Goal: Task Accomplishment & Management: Use online tool/utility

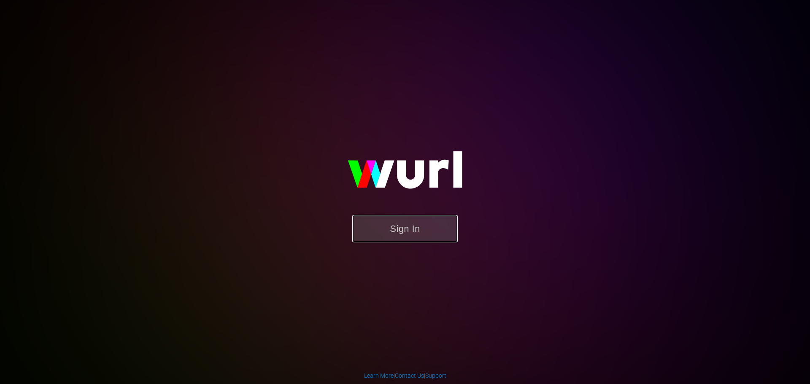
click at [395, 229] on button "Sign In" at bounding box center [404, 228] width 105 height 27
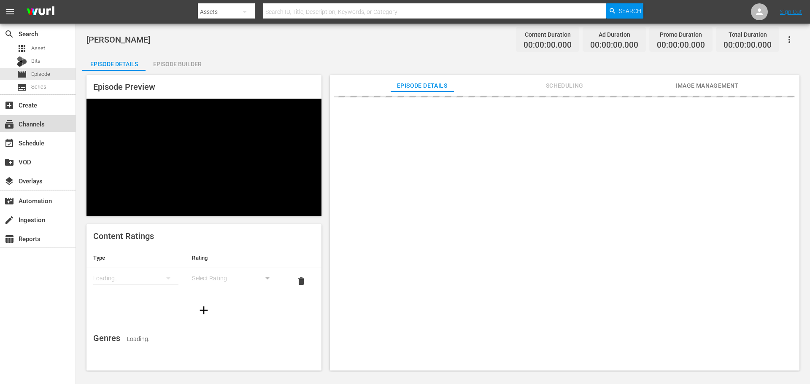
click at [29, 127] on div "subscriptions Channels" at bounding box center [23, 123] width 47 height 8
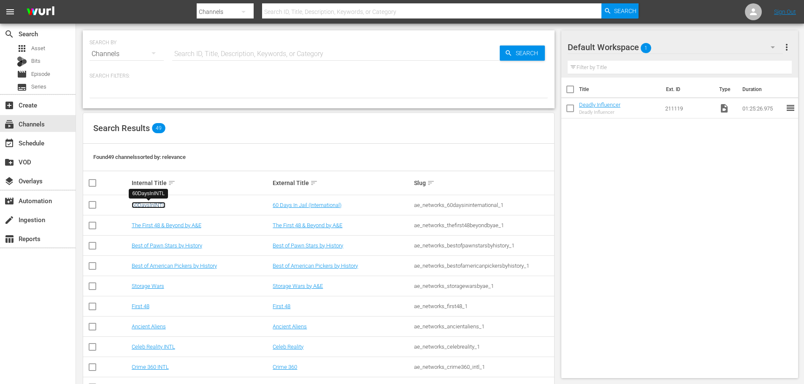
click at [149, 203] on link "60DaysInINTL" at bounding box center [149, 205] width 34 height 6
click at [136, 326] on link "Ancient Aliens" at bounding box center [149, 327] width 34 height 6
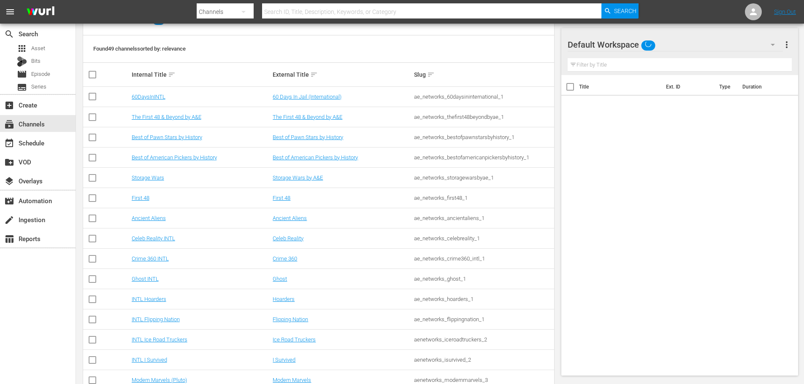
scroll to position [252, 0]
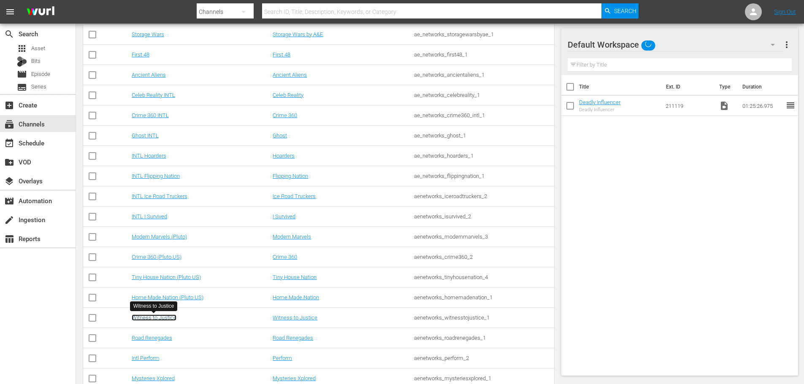
click at [152, 320] on link "Witness to Justice" at bounding box center [154, 318] width 45 height 6
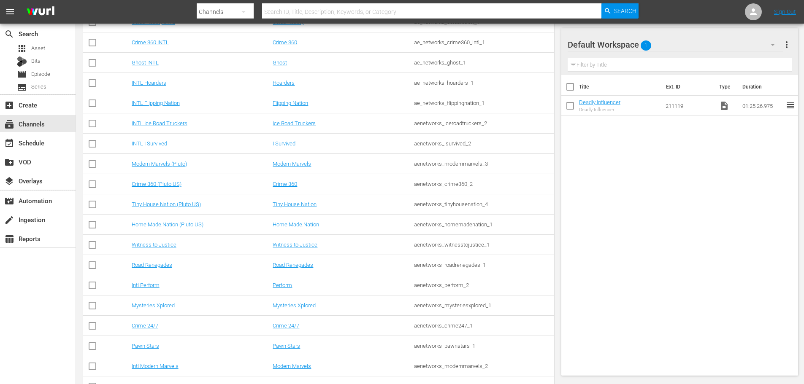
scroll to position [336, 0]
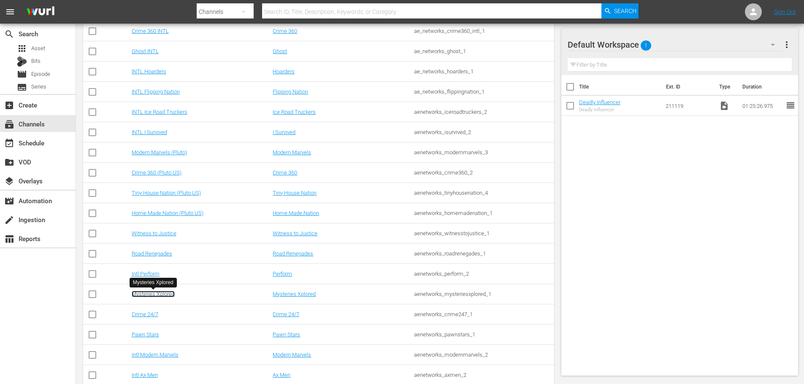
click at [151, 294] on link "Mysteries Xplored" at bounding box center [153, 294] width 43 height 6
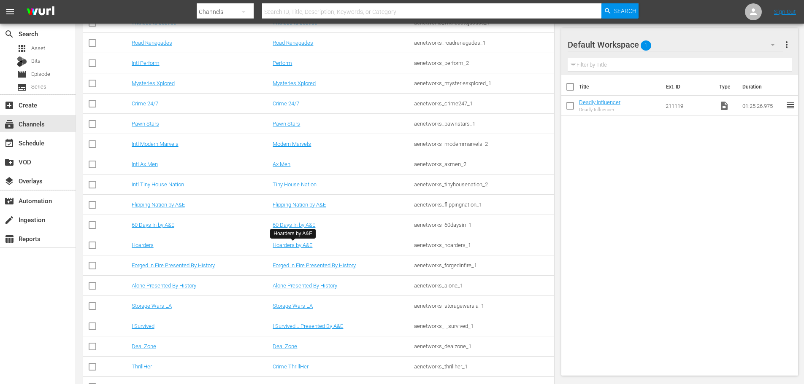
scroll to position [505, 0]
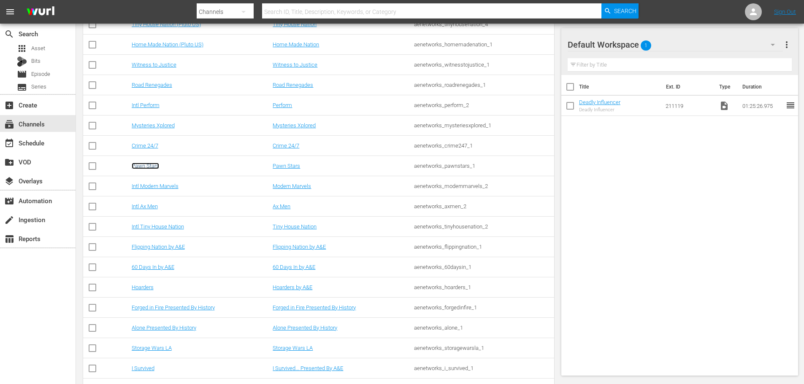
click at [144, 165] on link "Pawn Stars" at bounding box center [145, 166] width 27 height 6
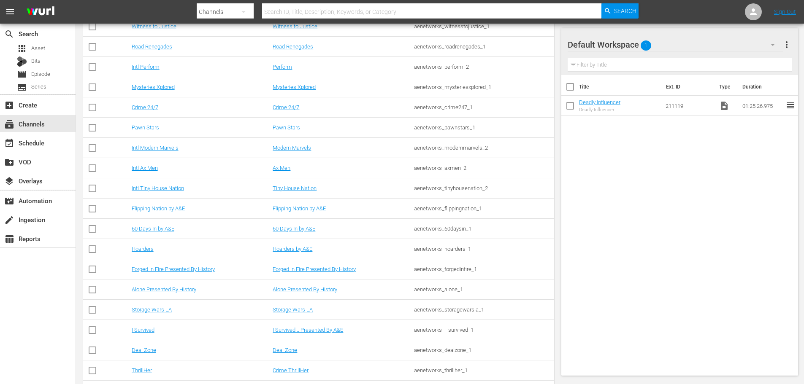
scroll to position [547, 0]
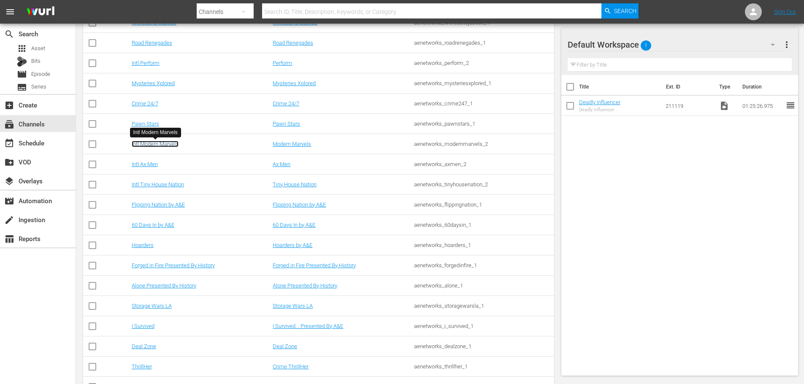
click at [146, 144] on link "Intl Modern Marvels" at bounding box center [155, 144] width 47 height 6
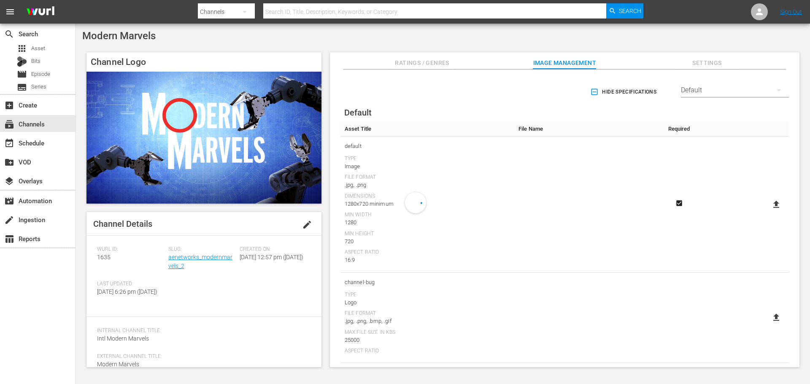
click at [97, 258] on span "1635" at bounding box center [104, 257] width 14 height 7
click at [41, 142] on div "event_available Schedule" at bounding box center [23, 142] width 47 height 8
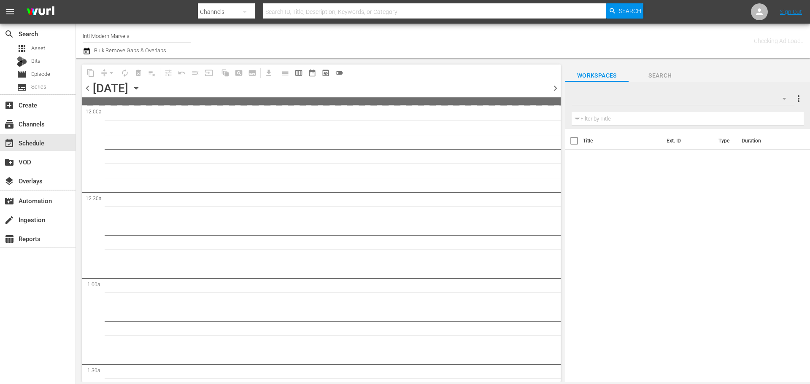
click at [146, 35] on input "Intl Modern Marvels" at bounding box center [137, 36] width 108 height 20
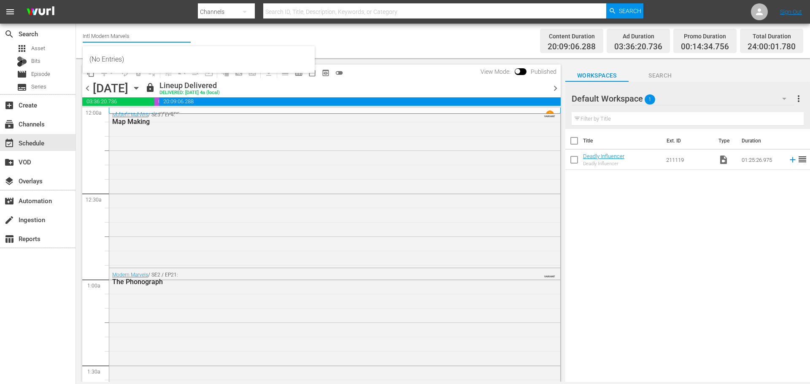
click at [138, 89] on icon "button" at bounding box center [136, 88] width 4 height 2
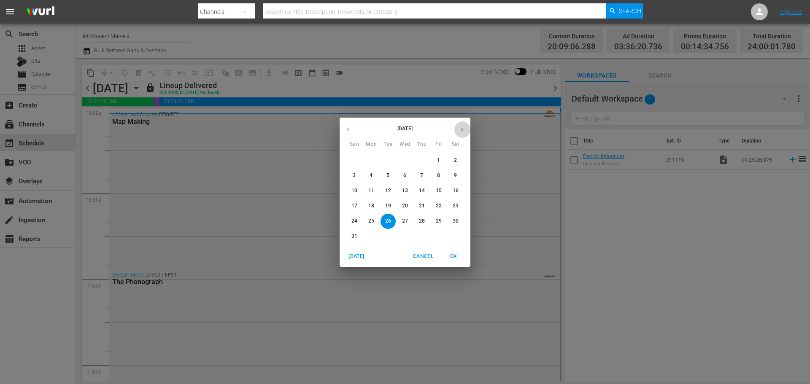
click at [461, 132] on icon "button" at bounding box center [462, 130] width 6 height 6
click at [461, 130] on icon "button" at bounding box center [462, 130] width 6 height 6
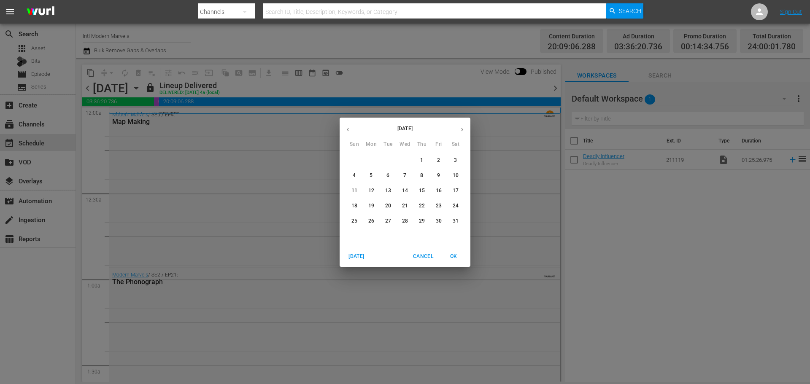
click at [438, 180] on button "9" at bounding box center [438, 175] width 15 height 15
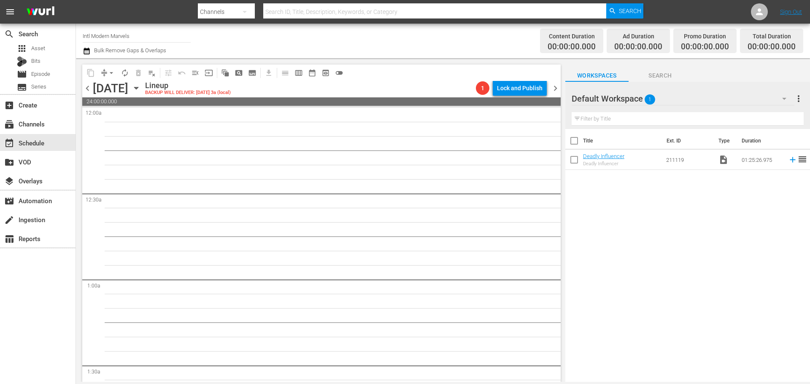
click at [141, 89] on icon "button" at bounding box center [136, 88] width 9 height 9
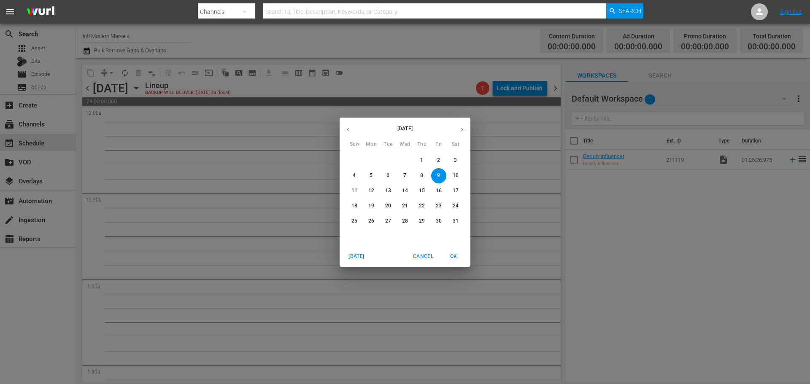
click at [462, 129] on icon "button" at bounding box center [462, 129] width 2 height 3
click at [463, 129] on icon "button" at bounding box center [462, 129] width 2 height 3
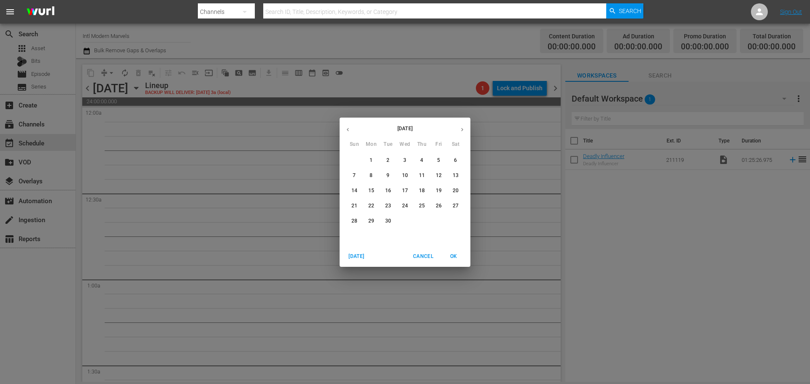
click at [463, 129] on icon "button" at bounding box center [462, 129] width 2 height 3
click at [387, 160] on p "1" at bounding box center [388, 160] width 3 height 7
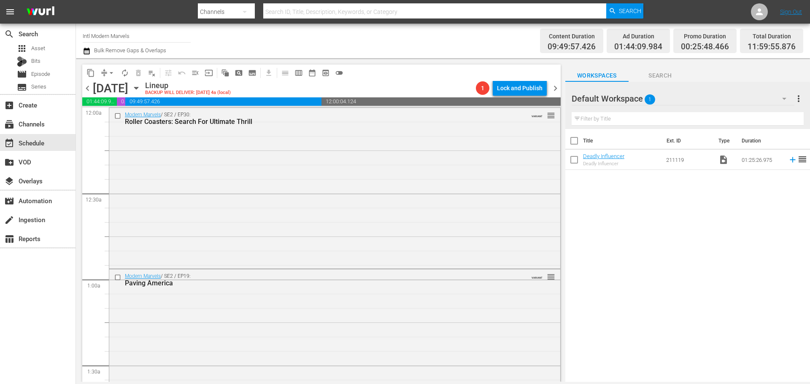
click at [702, 37] on div "Promo Duration" at bounding box center [705, 36] width 48 height 12
click at [692, 50] on span "00:25:48.466" at bounding box center [705, 47] width 48 height 10
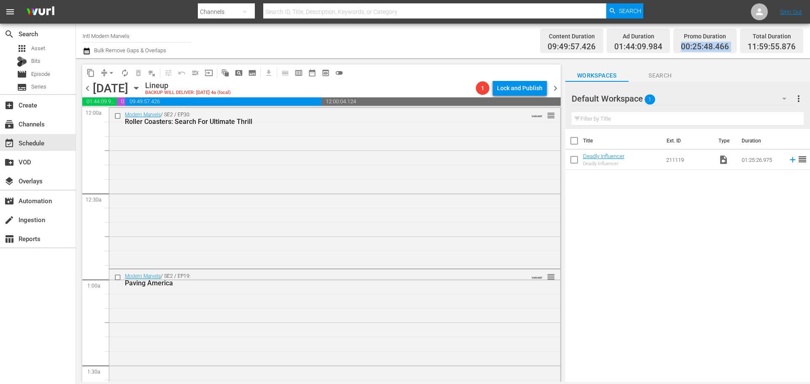
click at [656, 72] on span "Search" at bounding box center [660, 75] width 63 height 11
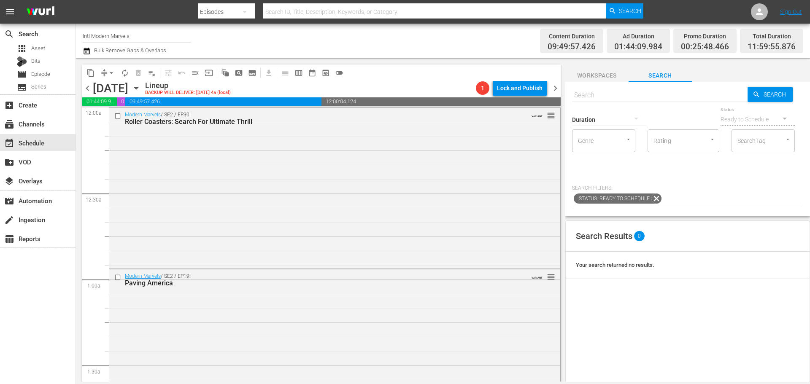
click at [685, 40] on div "Promo Duration" at bounding box center [705, 36] width 48 height 12
click at [333, 146] on div "Modern Marvels / SE2 / EP30: Roller Coasters: Search For Ultimate Thrill VARIAN…" at bounding box center [334, 188] width 451 height 160
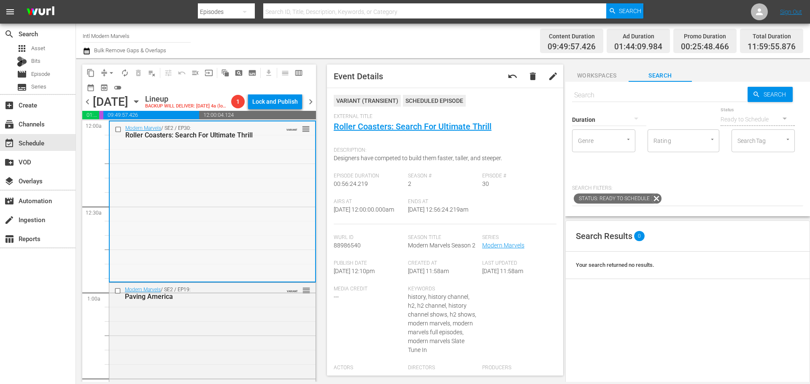
click at [236, 225] on div "Modern Marvels / SE2 / EP30: Roller Coasters: Search For Ultimate Thrill VARIAN…" at bounding box center [213, 202] width 206 height 160
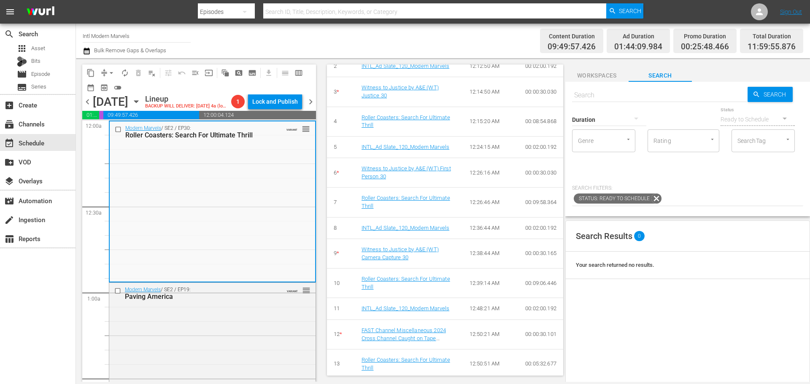
scroll to position [507, 0]
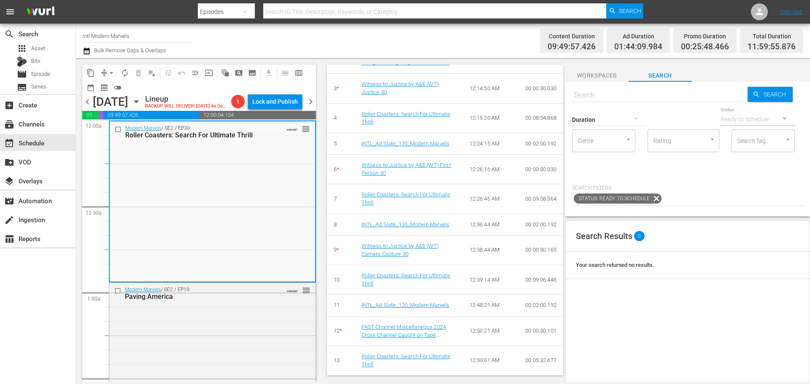
click at [666, 314] on div "Search Results 0 Your search returned no results." at bounding box center [687, 371] width 245 height 301
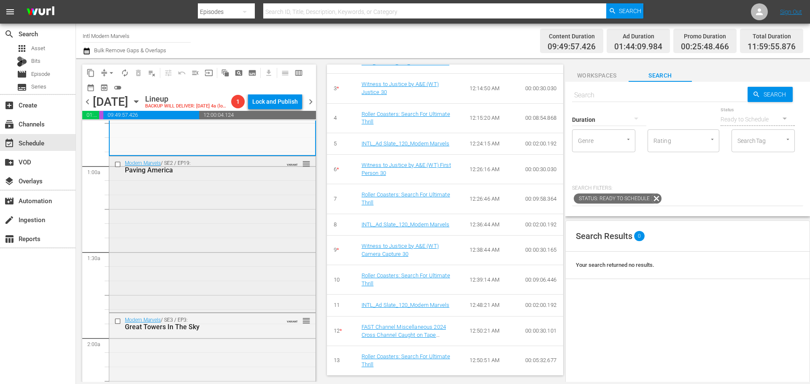
click at [228, 247] on div "Modern Marvels / SE2 / EP19: Paving America VARIANT reorder" at bounding box center [212, 234] width 206 height 154
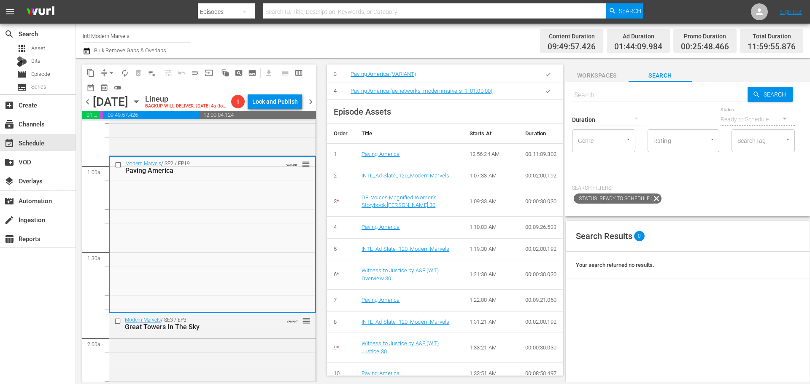
scroll to position [422, 0]
